Goal: Information Seeking & Learning: Learn about a topic

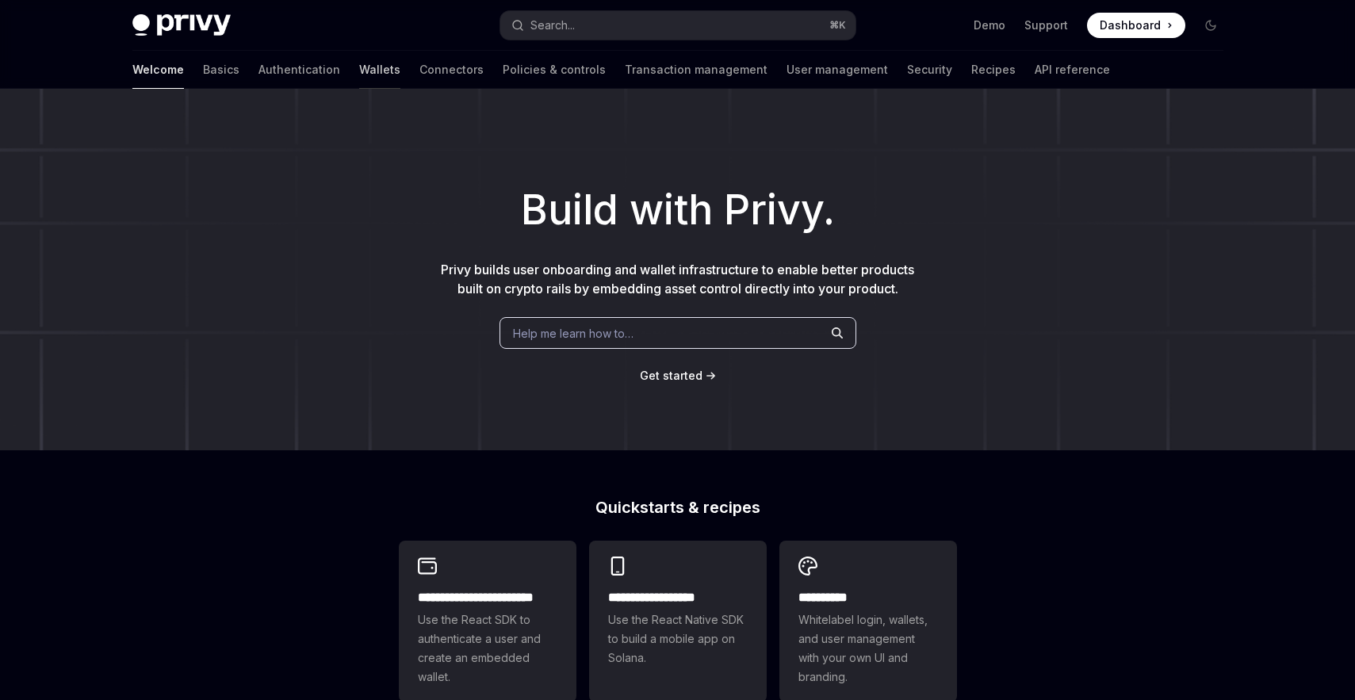
click at [359, 71] on link "Wallets" at bounding box center [379, 70] width 41 height 38
type textarea "*"
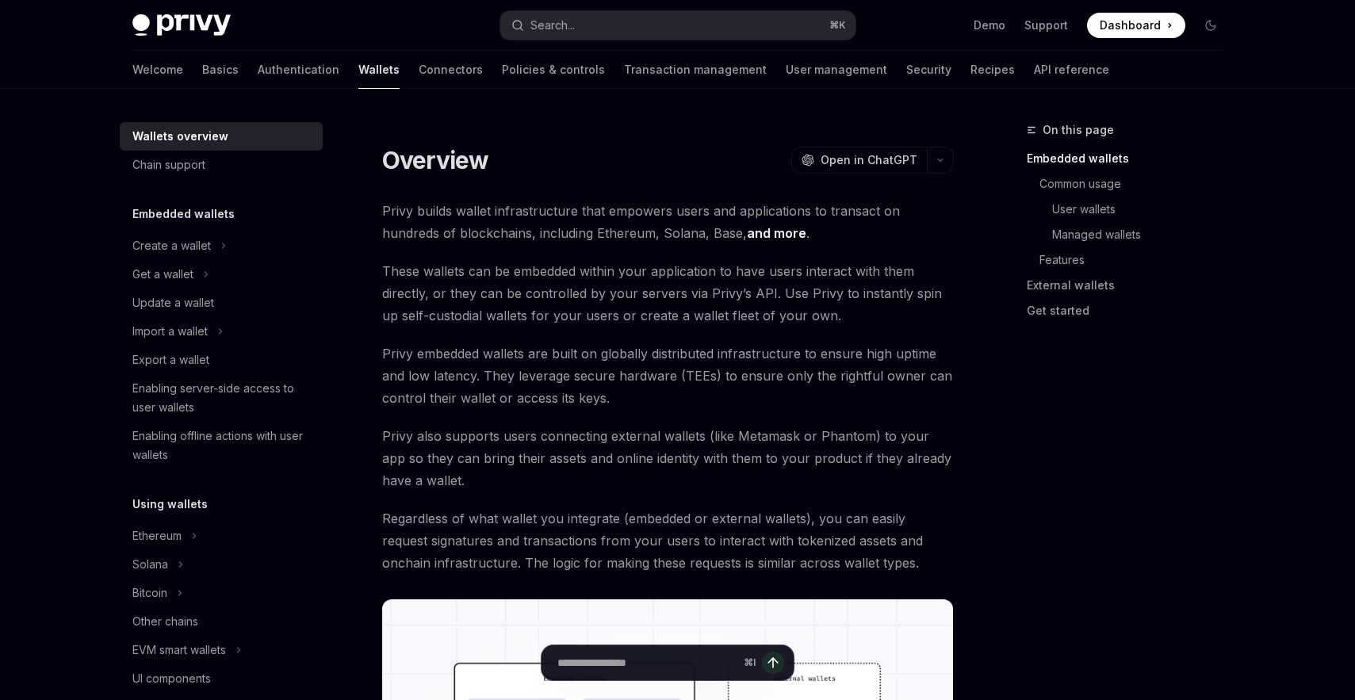
click at [217, 25] on img at bounding box center [181, 25] width 98 height 22
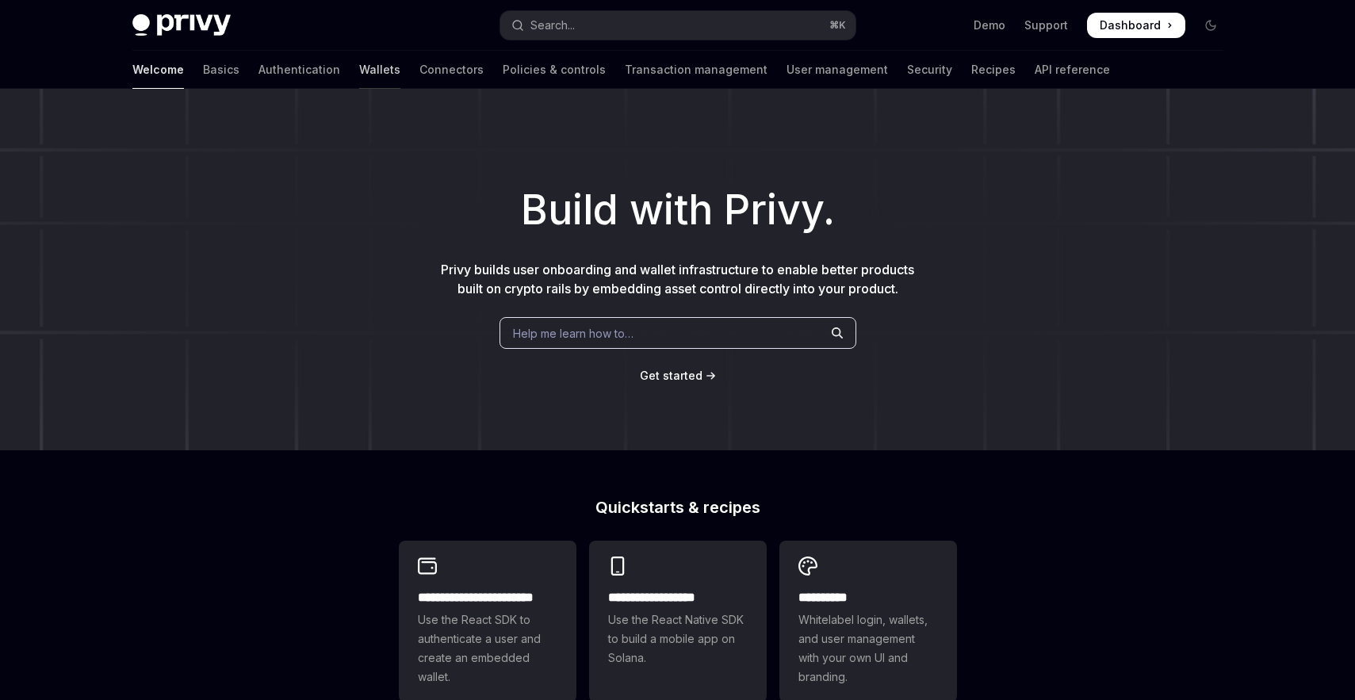
click at [359, 66] on link "Wallets" at bounding box center [379, 70] width 41 height 38
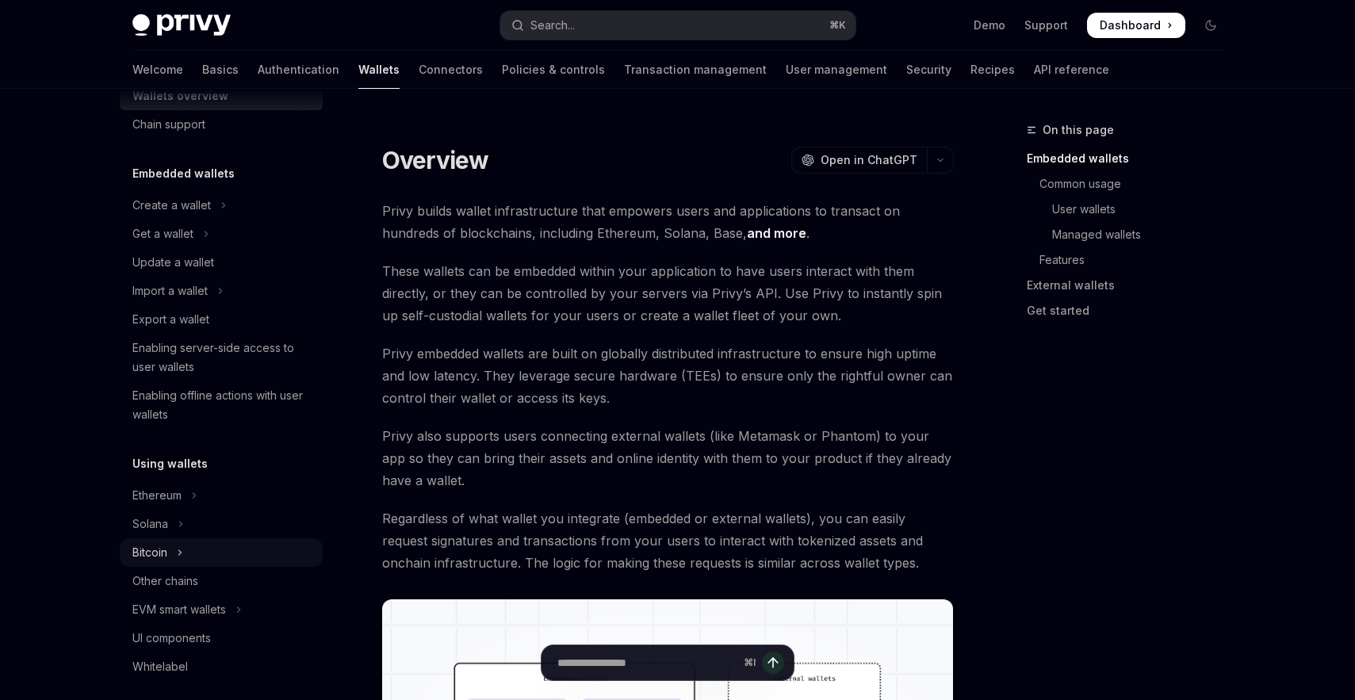
scroll to position [67, 0]
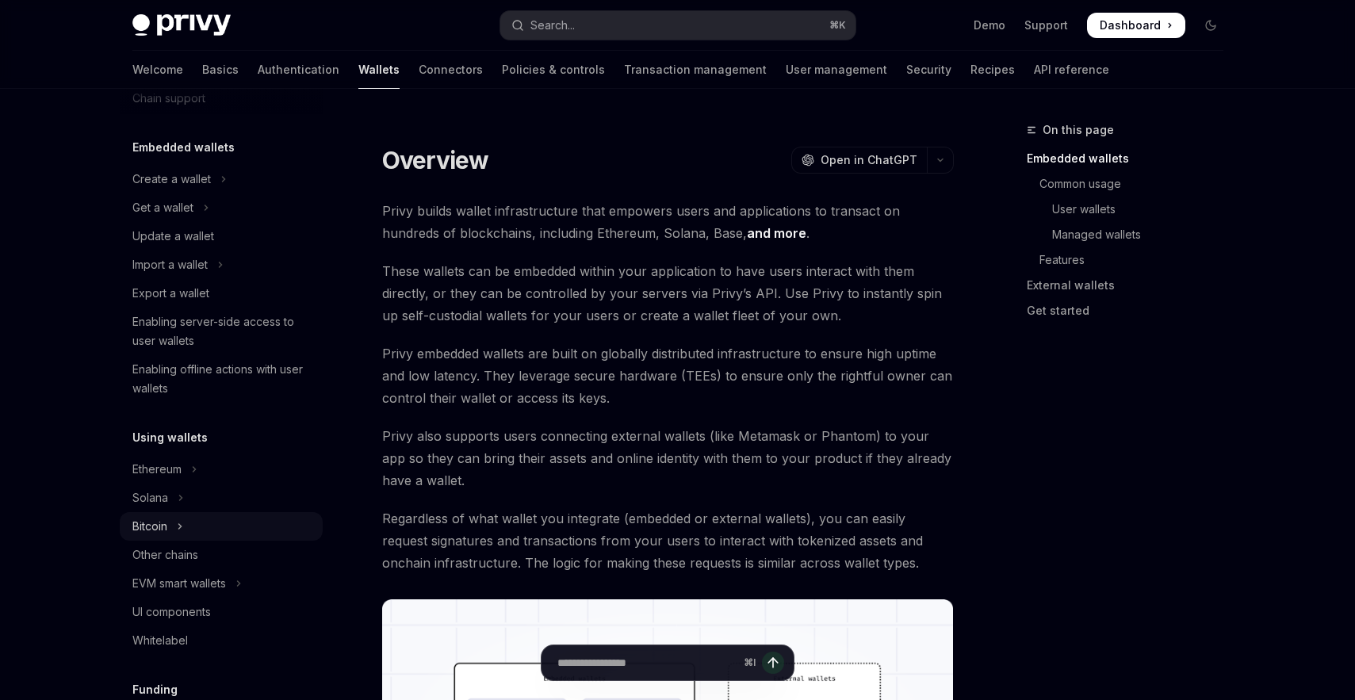
click at [236, 531] on button "Bitcoin" at bounding box center [221, 526] width 203 height 29
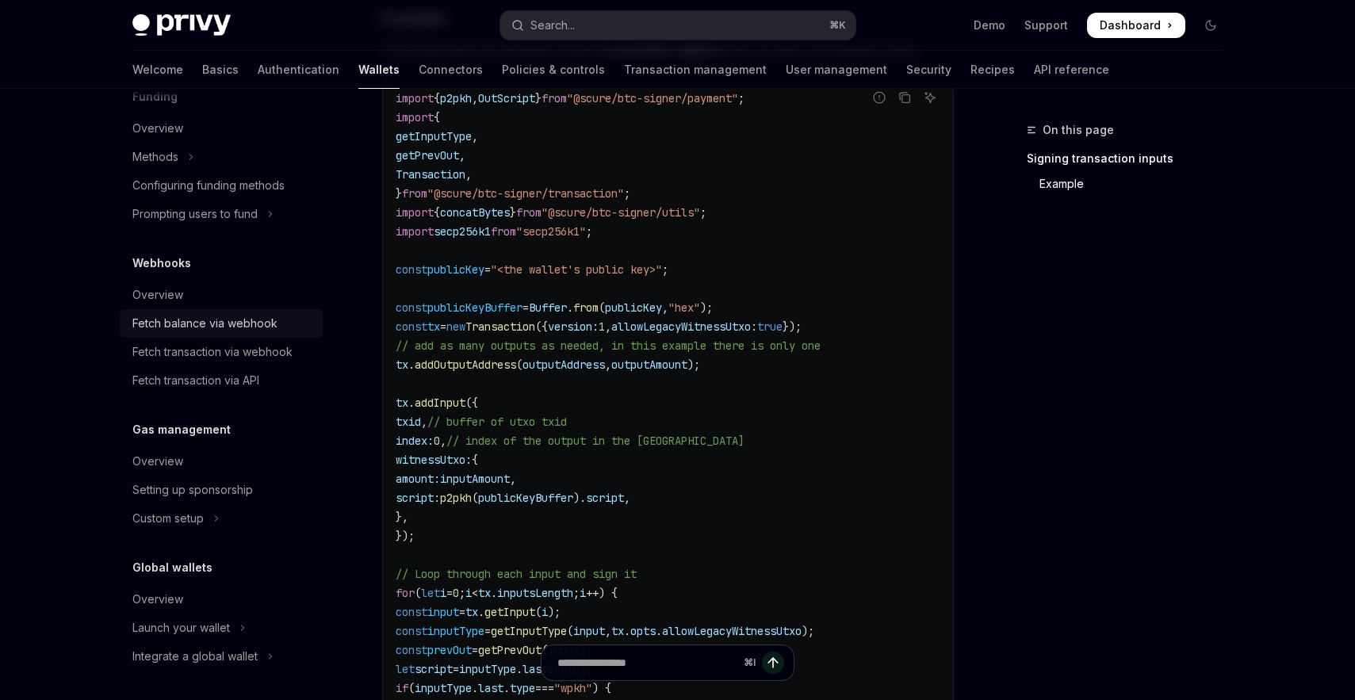
scroll to position [691, 0]
click at [247, 324] on div "Fetch balance via webhook" at bounding box center [204, 321] width 145 height 19
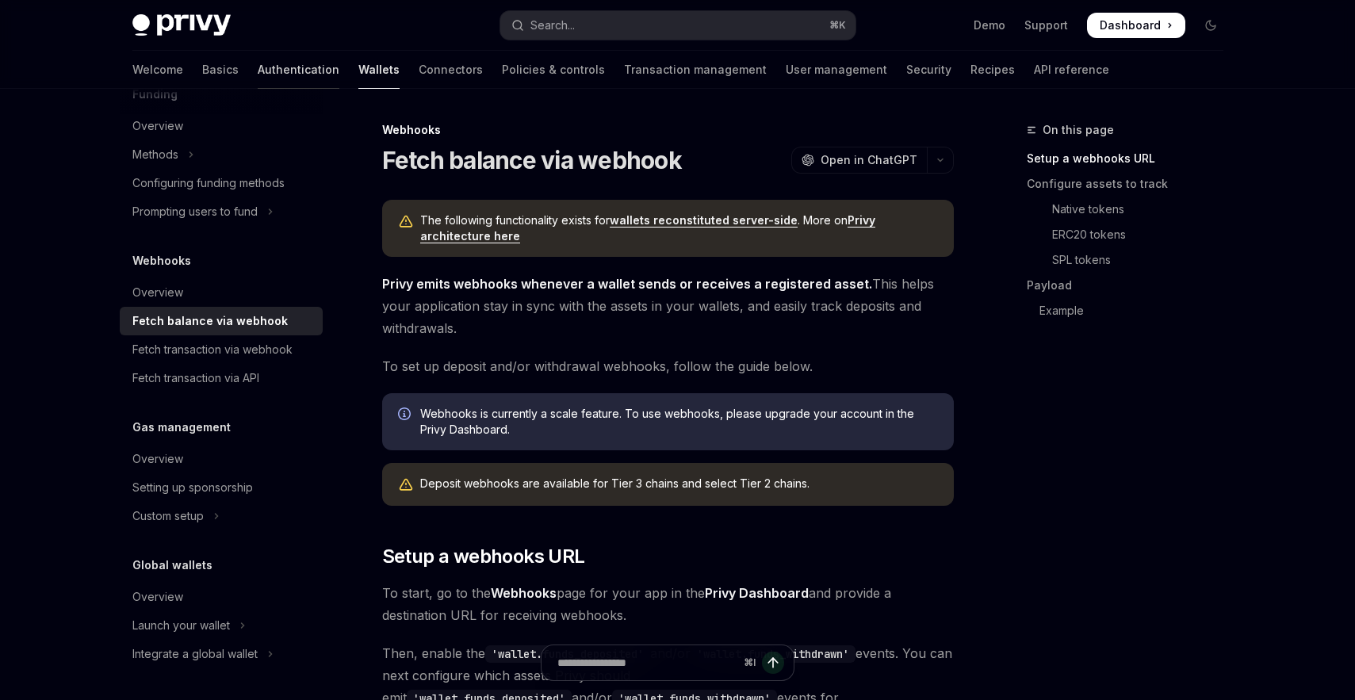
click at [258, 63] on link "Authentication" at bounding box center [299, 70] width 82 height 38
type textarea "*"
